Goal: Information Seeking & Learning: Learn about a topic

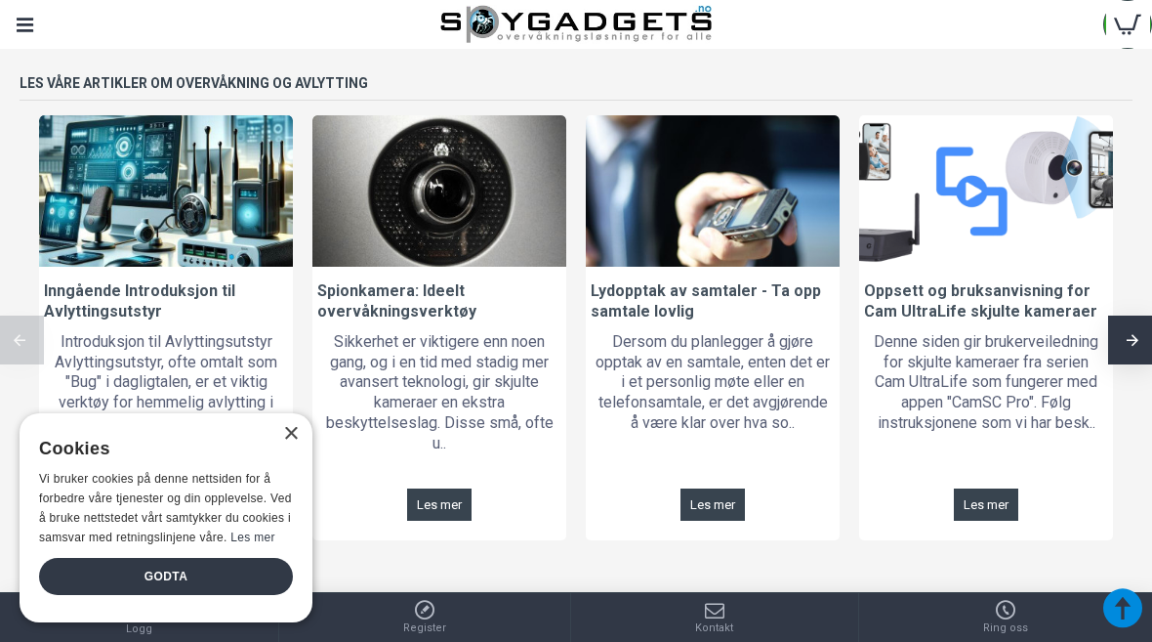
scroll to position [1802, 0]
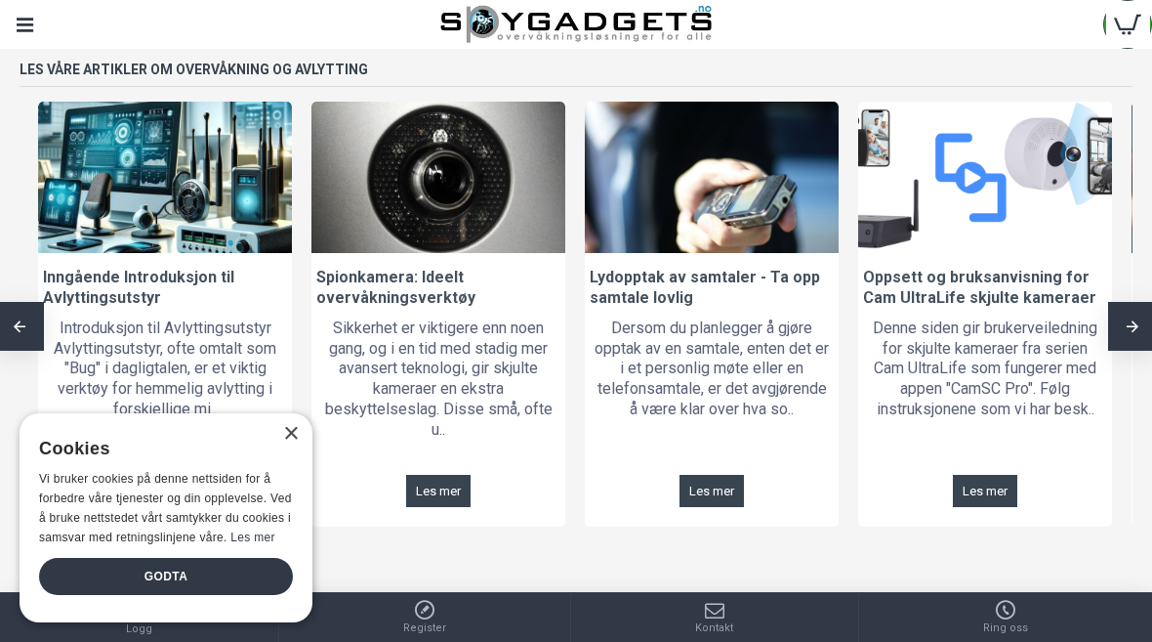
click at [276, 442] on div "×" at bounding box center [285, 435] width 24 height 15
click at [271, 438] on div "Cookies" at bounding box center [159, 449] width 241 height 42
click at [284, 441] on div "×" at bounding box center [290, 434] width 15 height 15
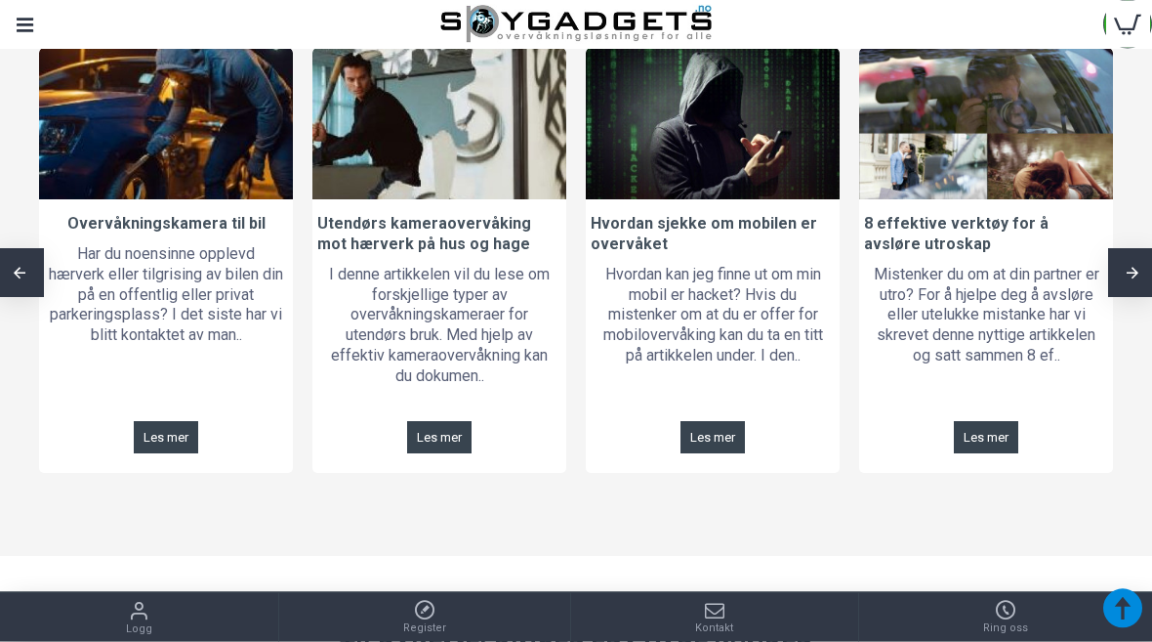
scroll to position [1855, 0]
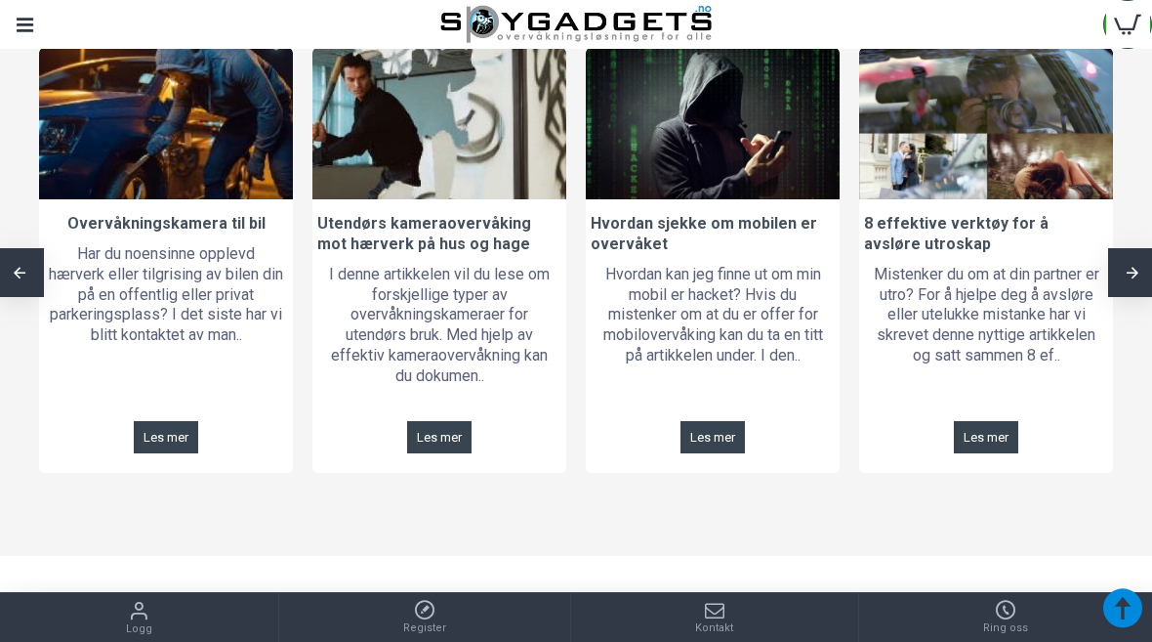
click at [977, 421] on link "Les mer" at bounding box center [986, 437] width 64 height 32
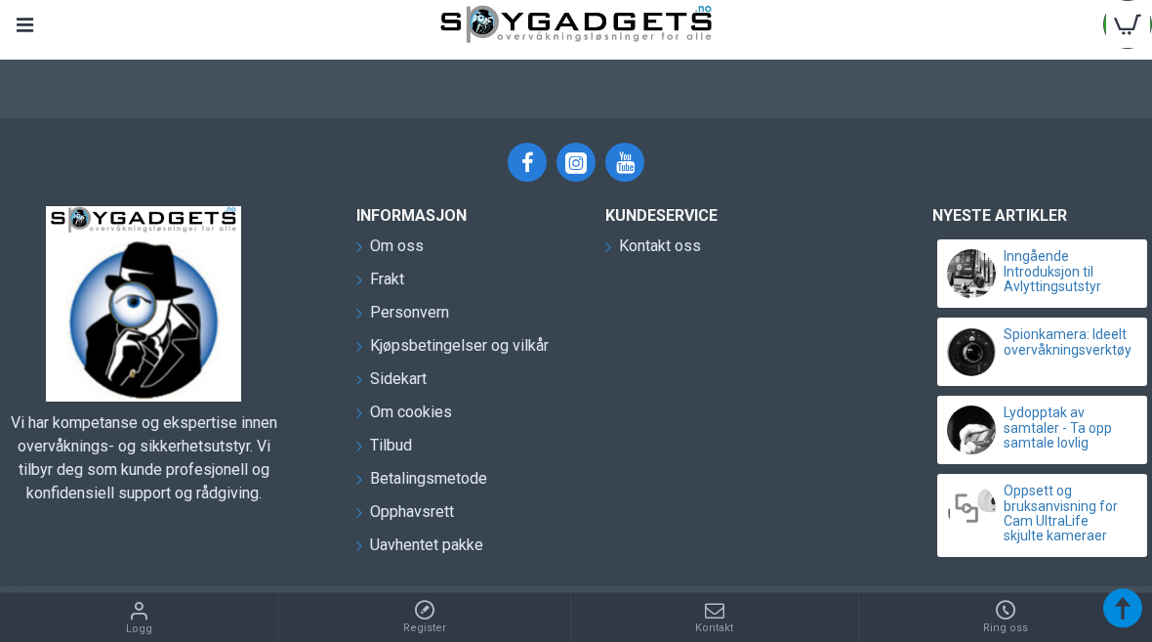
scroll to position [4614, 0]
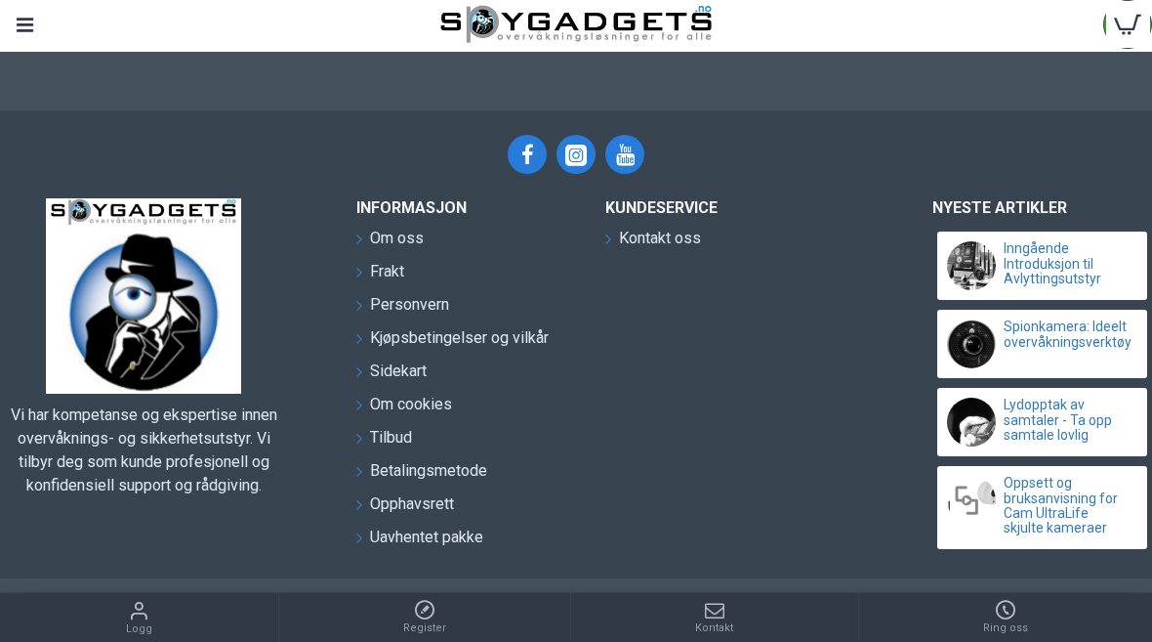
click at [421, 459] on span "Betalingsmetode" at bounding box center [428, 470] width 117 height 23
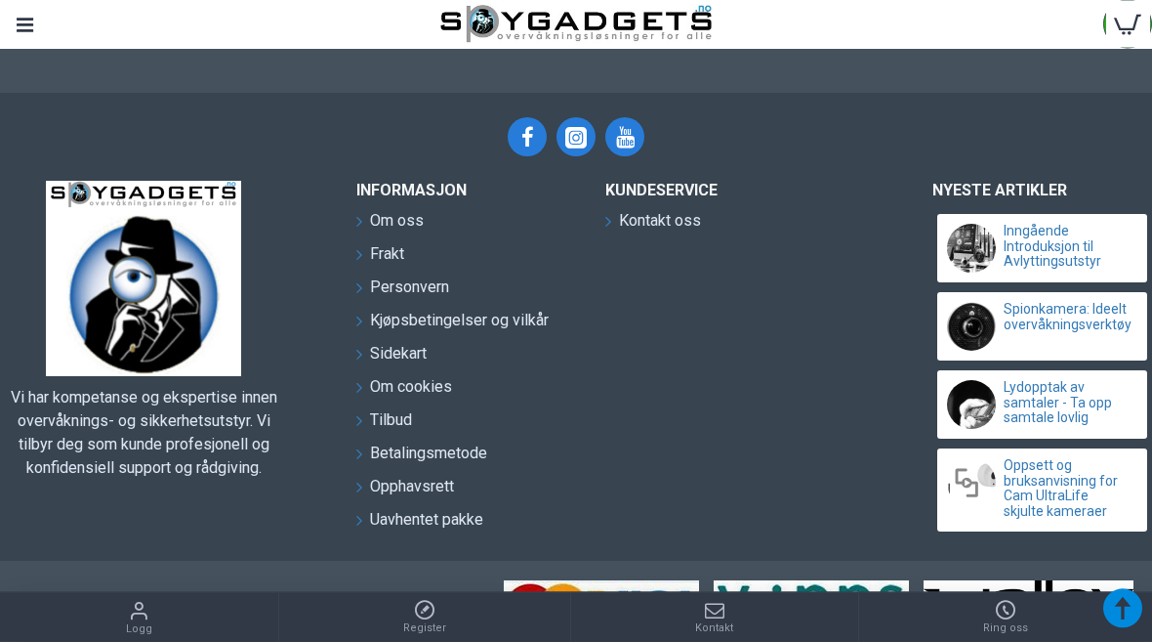
scroll to position [711, 0]
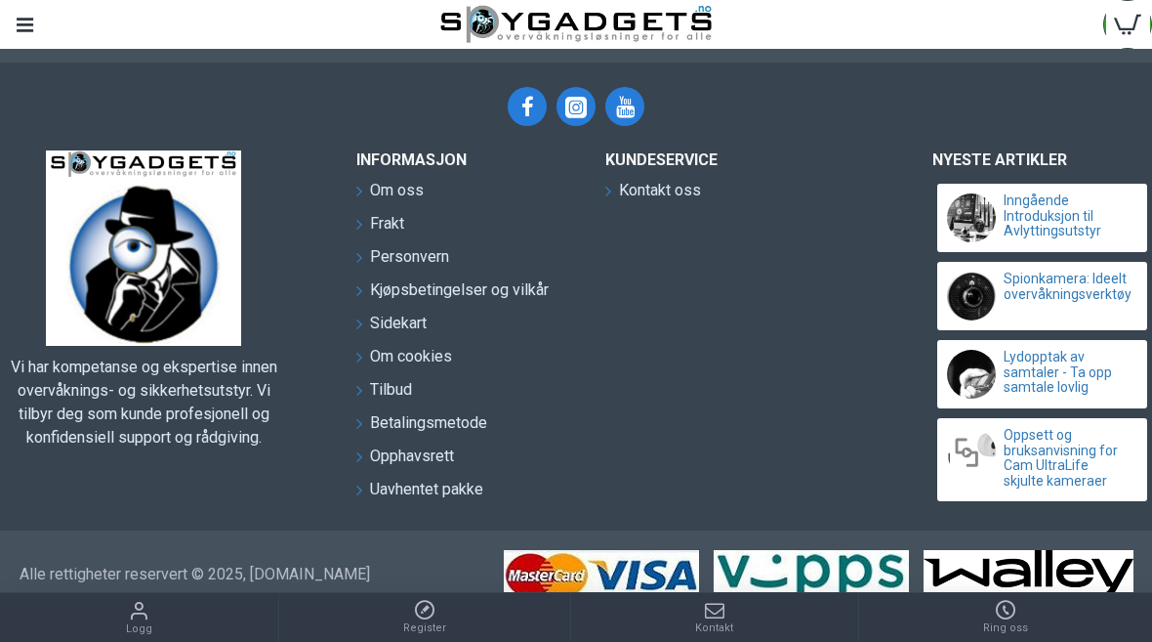
click at [390, 265] on span "Personvern" at bounding box center [409, 256] width 79 height 23
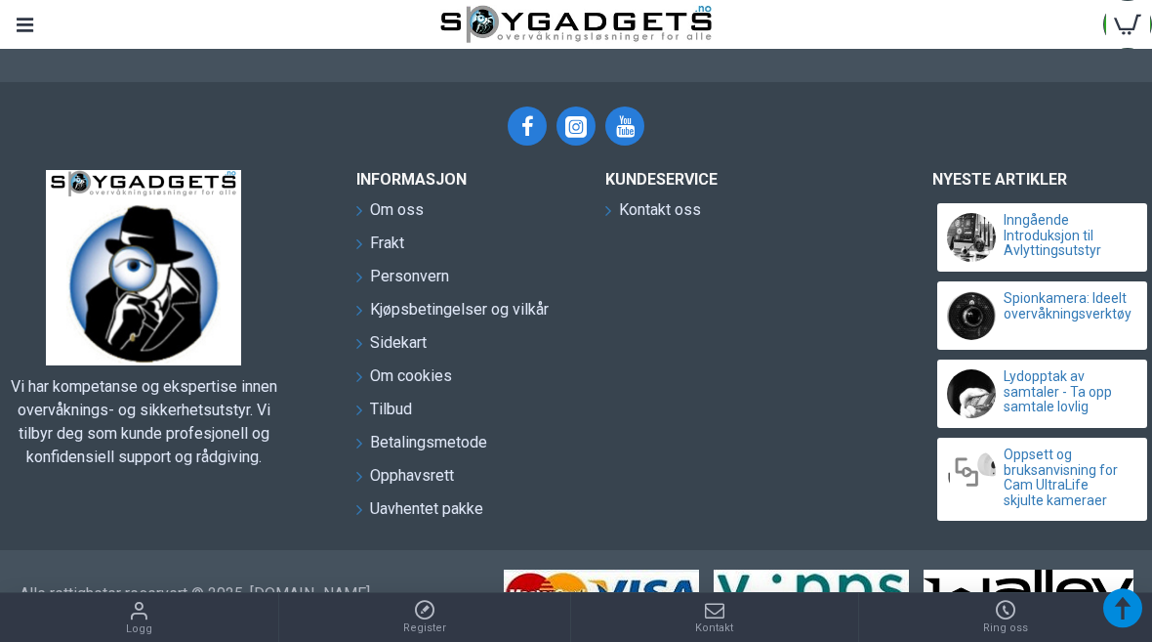
scroll to position [955, 0]
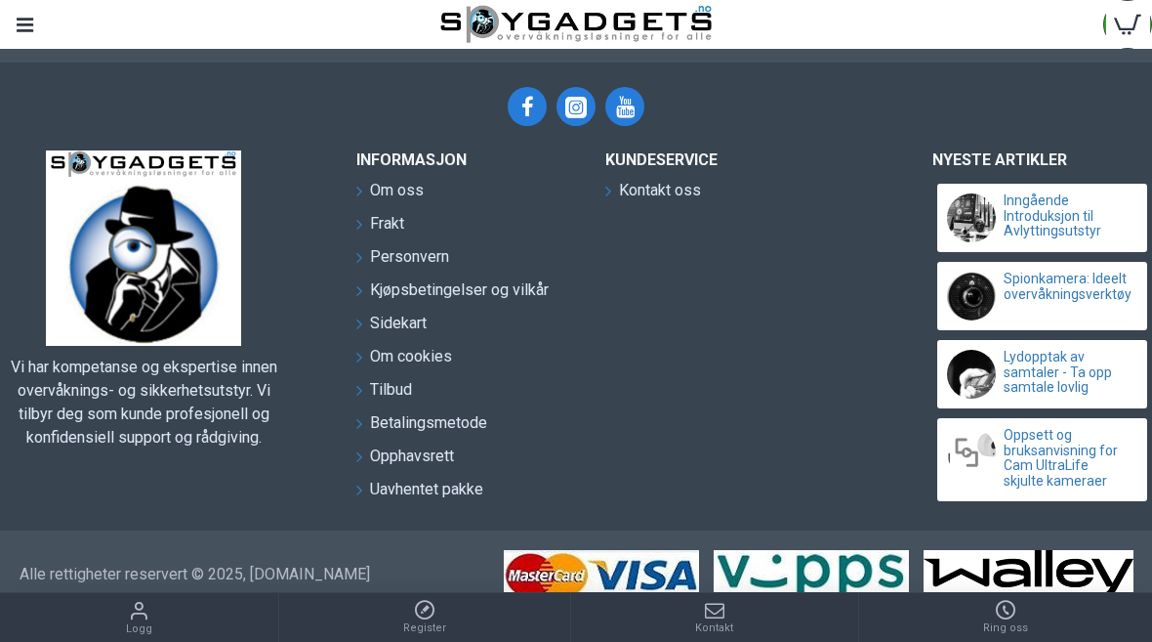
click at [1090, 215] on link "Inngående Introduksjon til Avlyttingsutstyr" at bounding box center [1067, 215] width 126 height 45
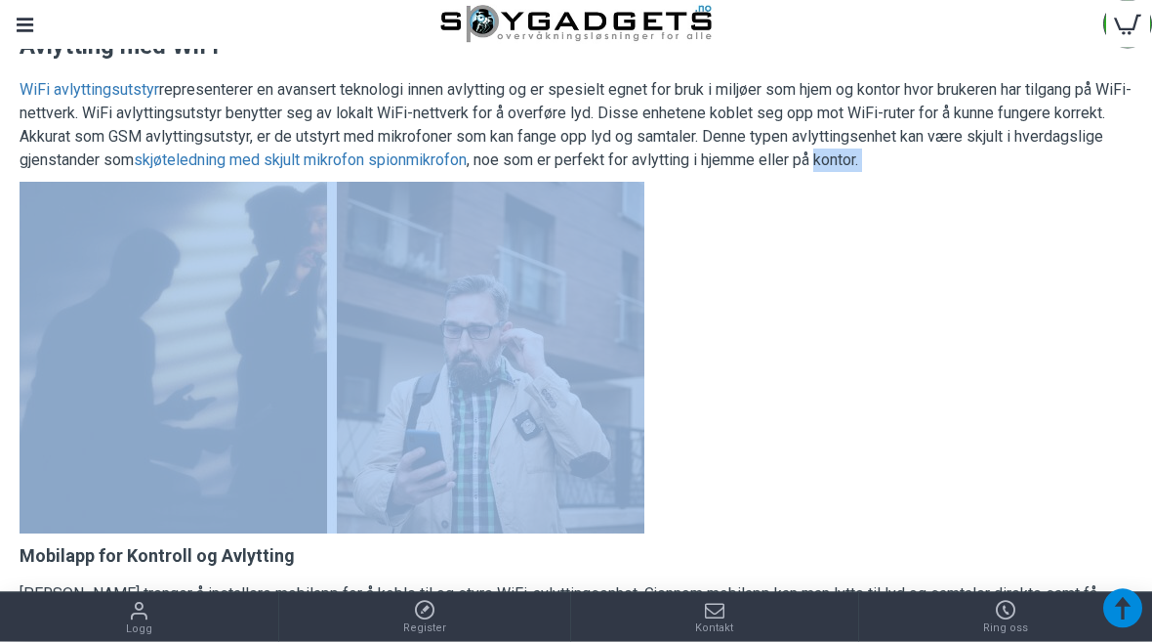
scroll to position [2016, 0]
click at [947, 367] on p at bounding box center [576, 358] width 1113 height 352
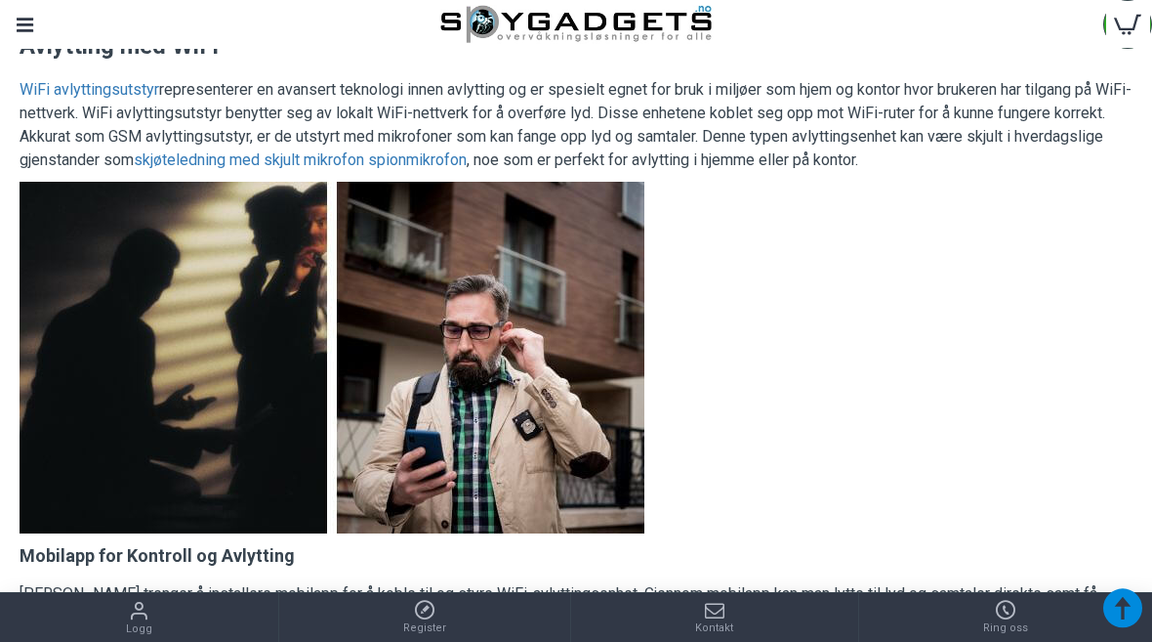
click at [960, 353] on p at bounding box center [576, 358] width 1113 height 352
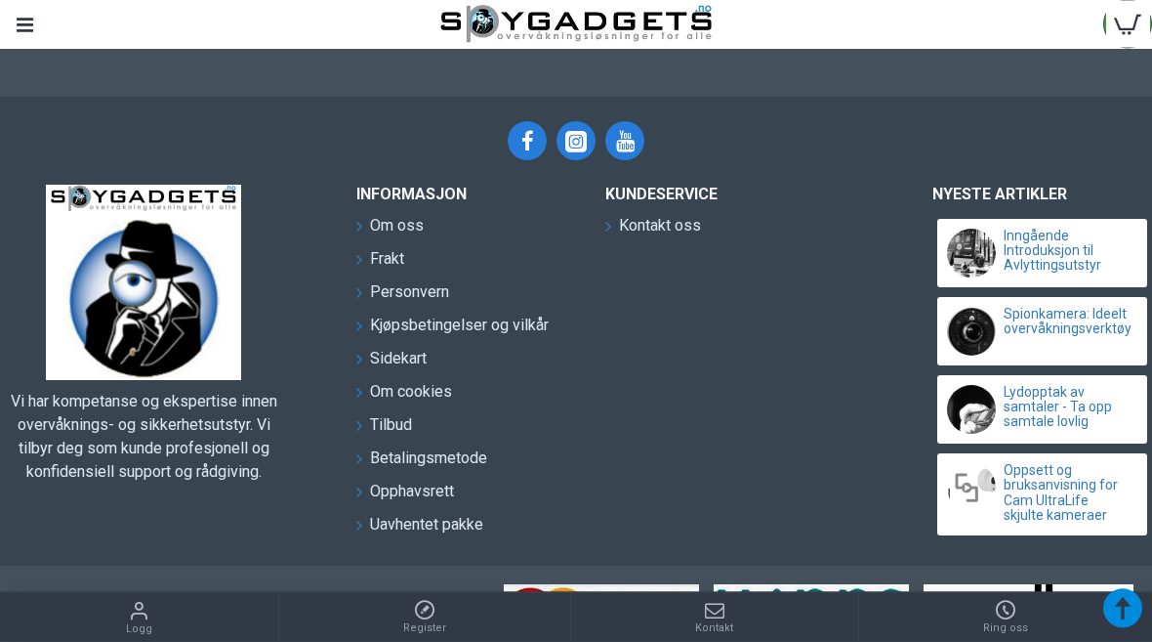
scroll to position [12330, 0]
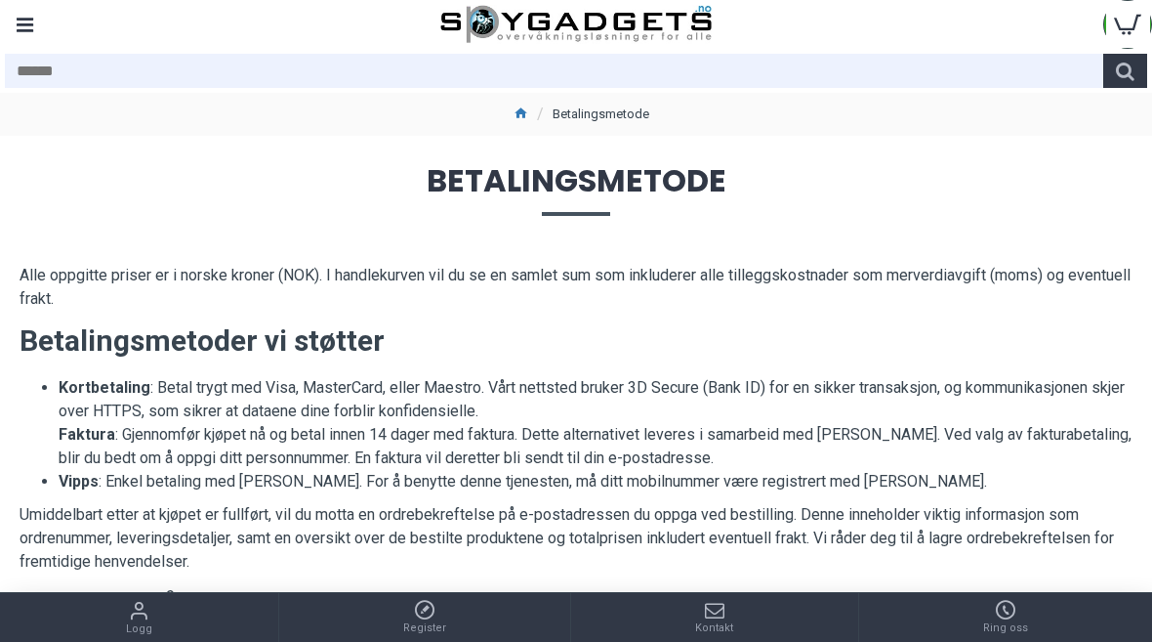
scroll to position [711, 0]
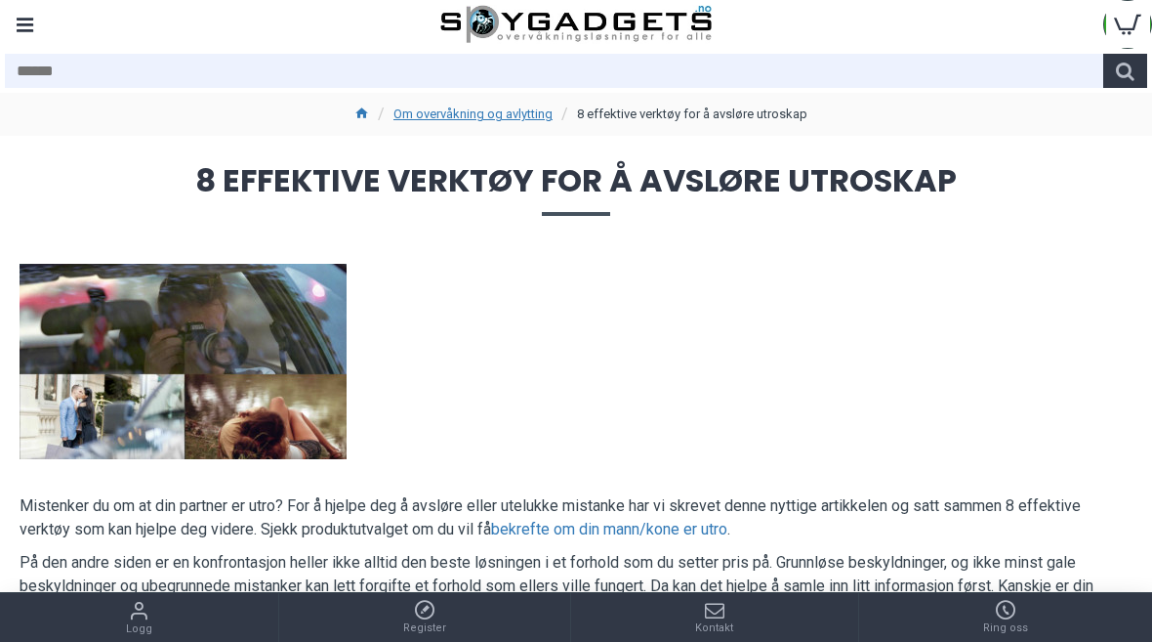
scroll to position [4614, 0]
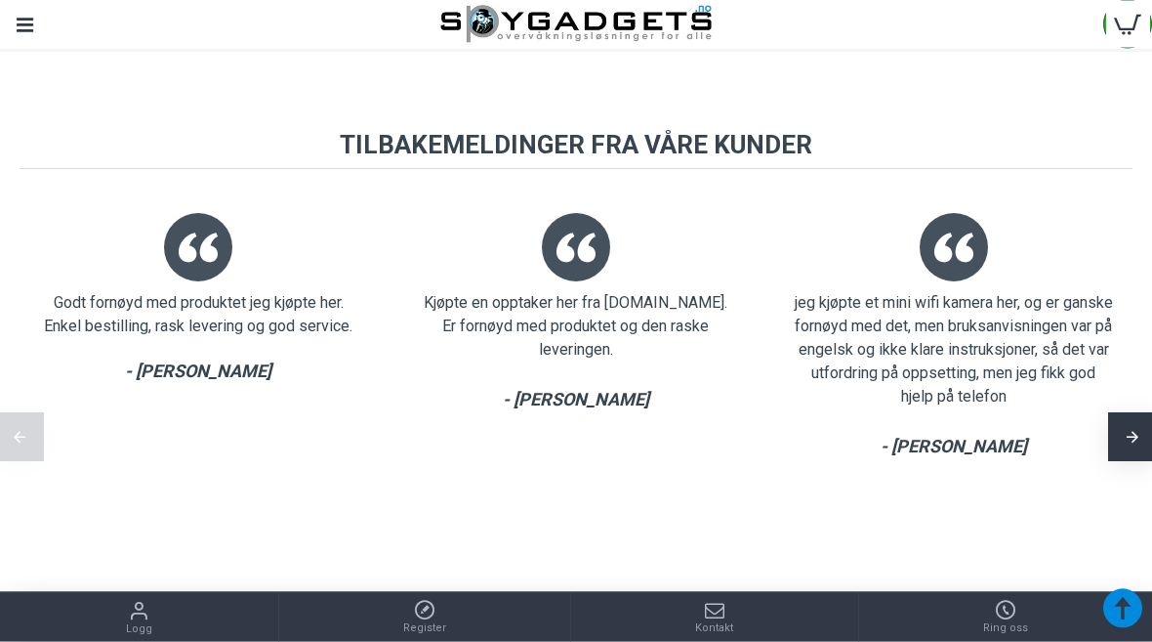
scroll to position [2357, 0]
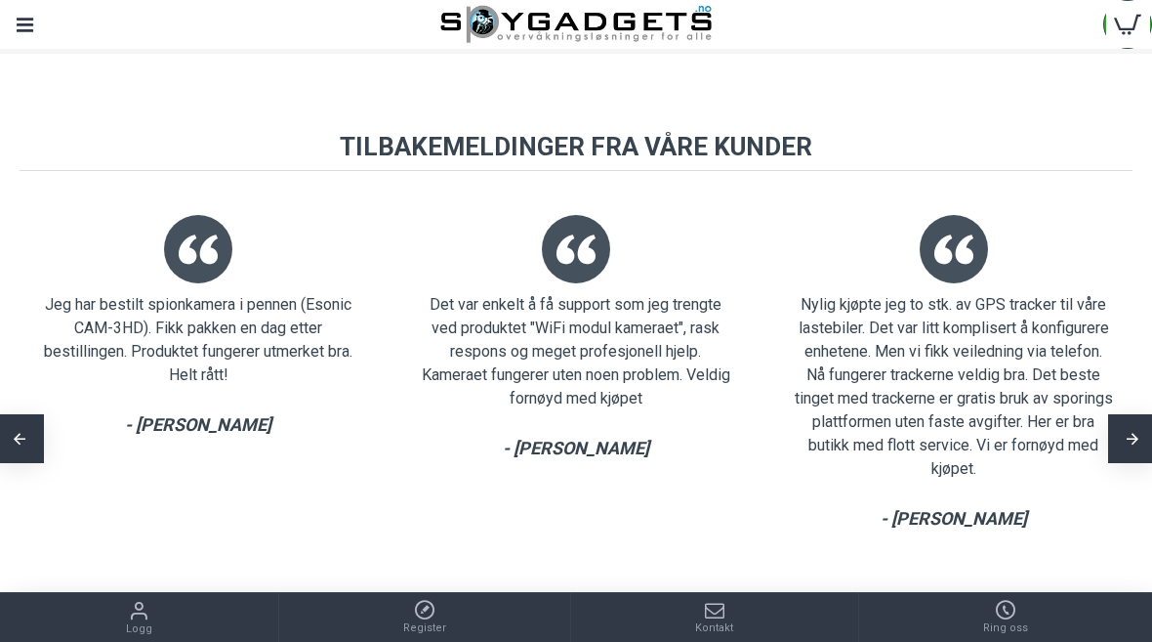
click at [957, 532] on div "Nylig kjøpte jeg to stk. av GPS tracker til våre lastebiler. Det var litt kompl…" at bounding box center [953, 439] width 358 height 506
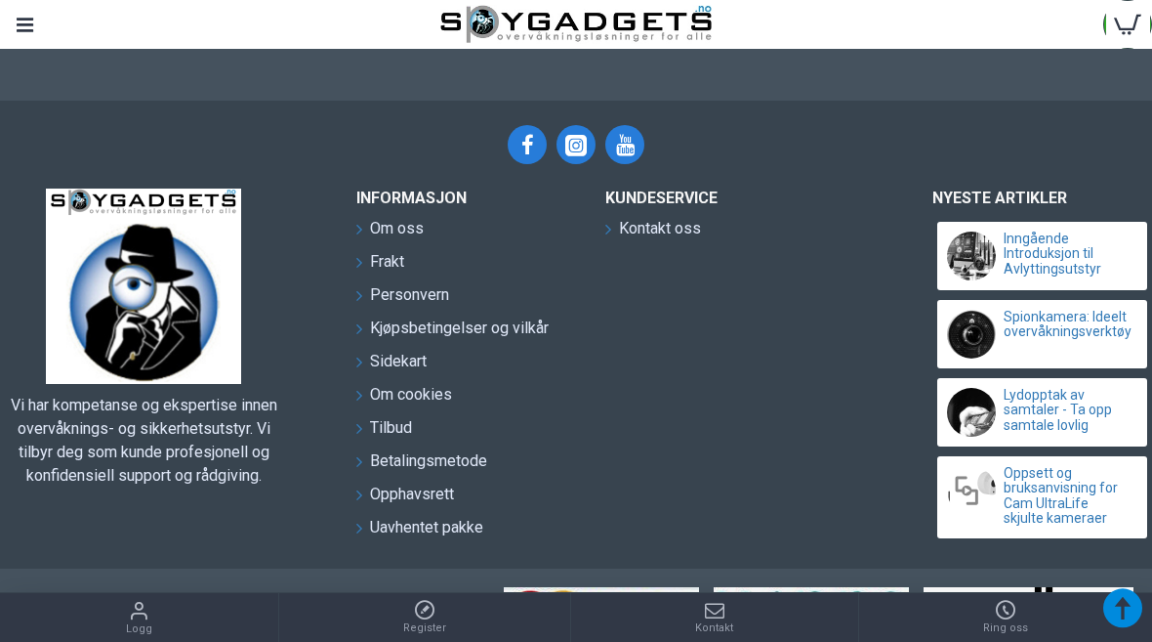
scroll to position [3092, 0]
